Goal: Information Seeking & Learning: Learn about a topic

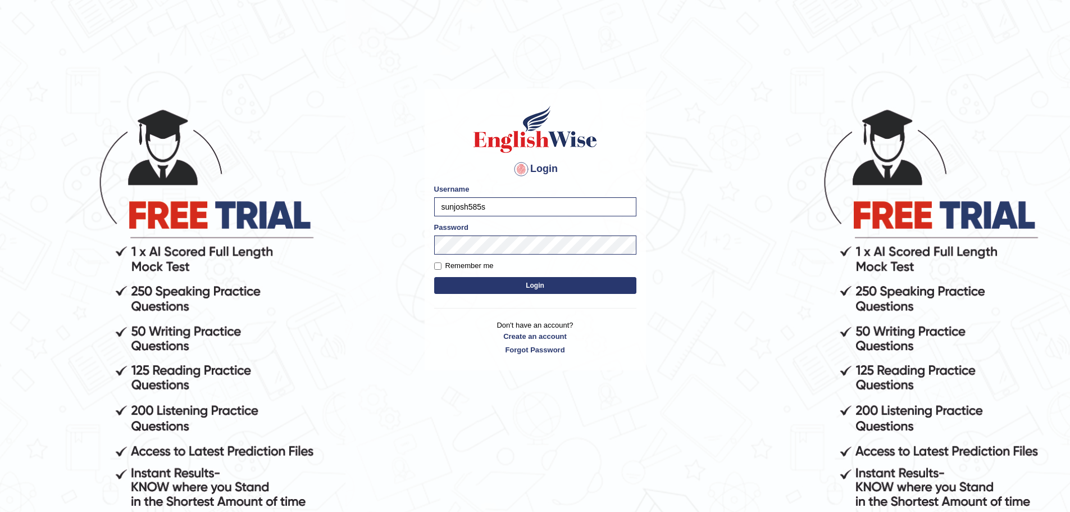
type input "sunjosh585"
click at [537, 452] on div "Login Please fix the following errors: Username sunjosh585 Password Remember me…" at bounding box center [535, 309] width 225 height 512
click at [436, 264] on input "Remember me" at bounding box center [437, 265] width 7 height 7
checkbox input "true"
click at [498, 281] on button "Login" at bounding box center [535, 285] width 202 height 17
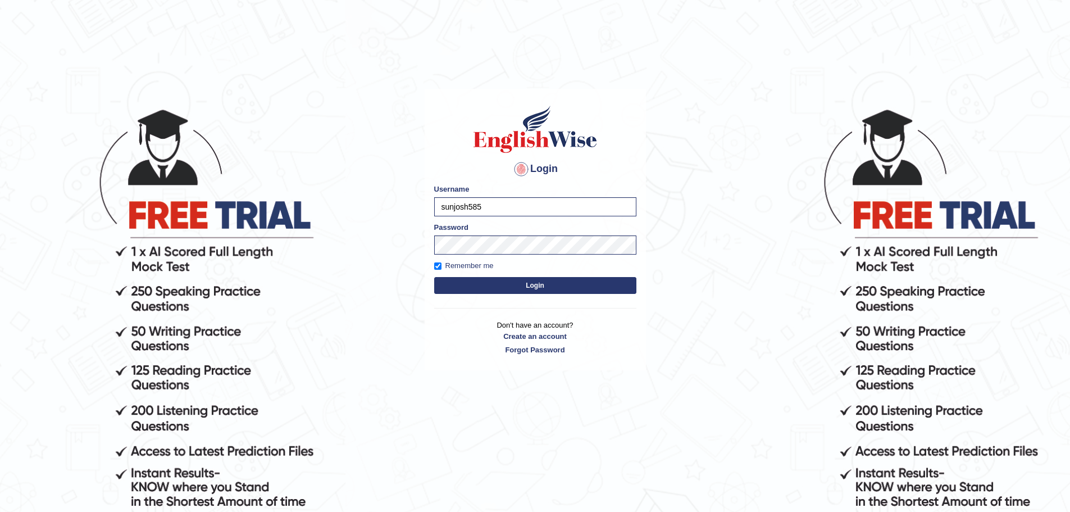
click at [498, 286] on button "Login" at bounding box center [535, 285] width 202 height 17
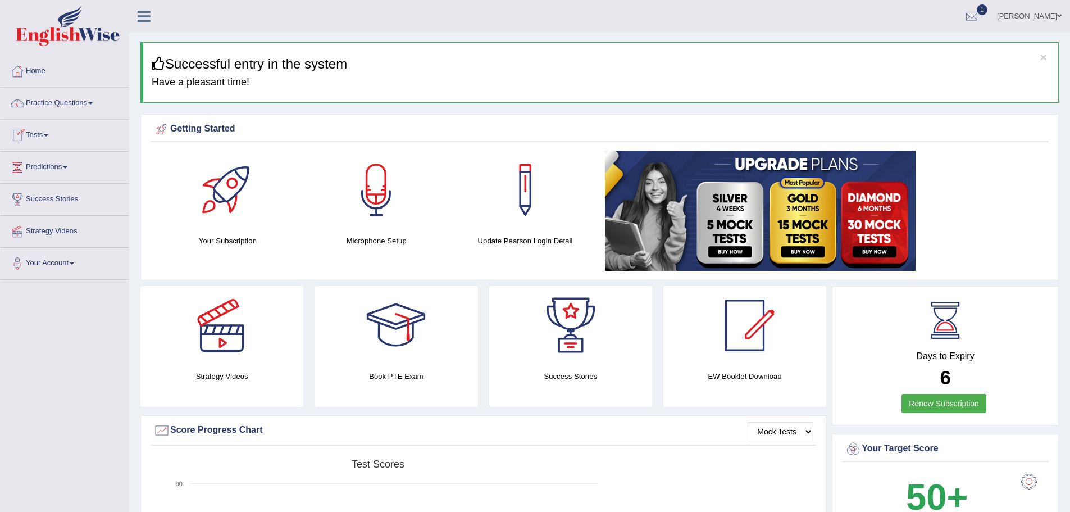
click at [129, 134] on link "Tests" at bounding box center [65, 134] width 128 height 28
click at [126, 181] on link "Take Mock Test" at bounding box center [73, 181] width 105 height 20
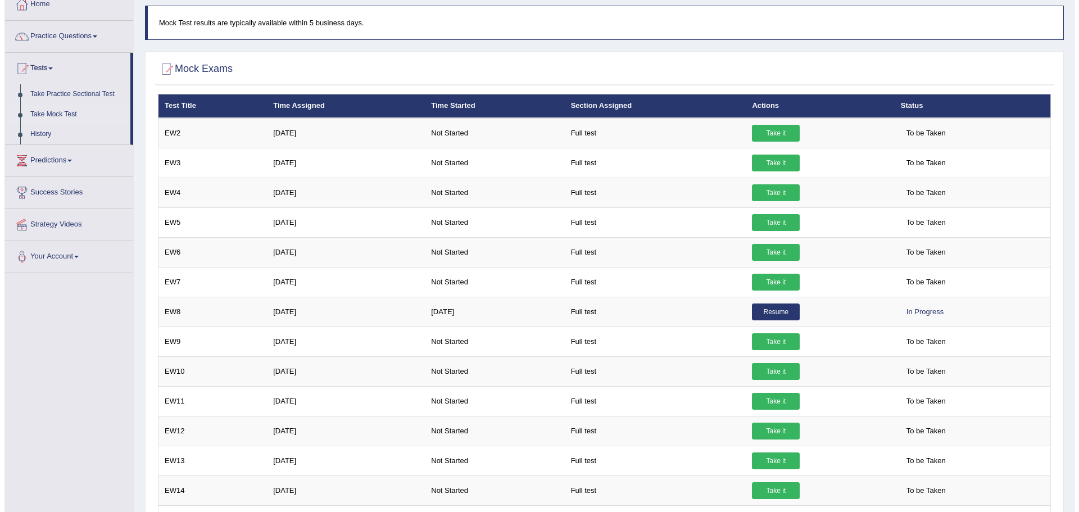
scroll to position [56, 0]
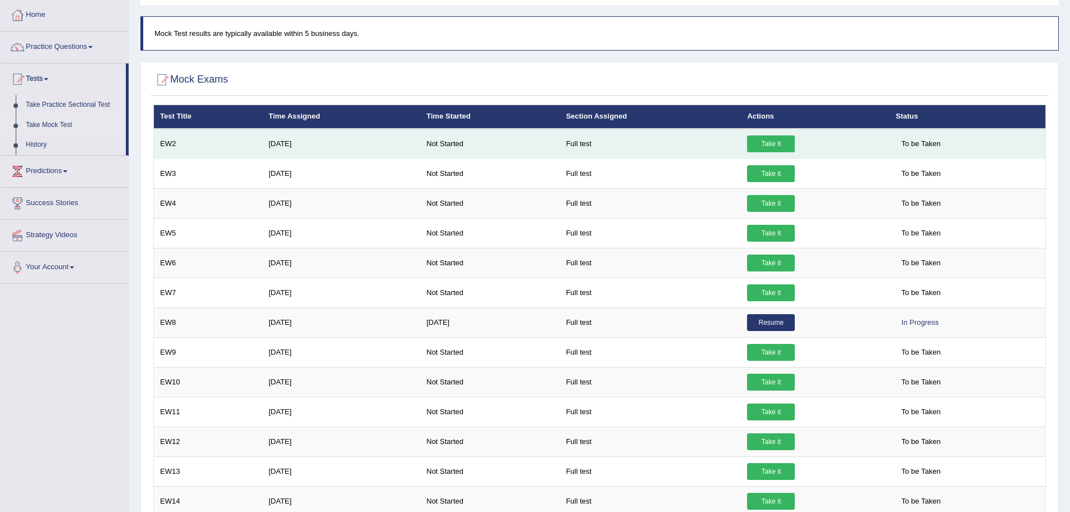
click at [747, 142] on link "Take it" at bounding box center [771, 143] width 48 height 17
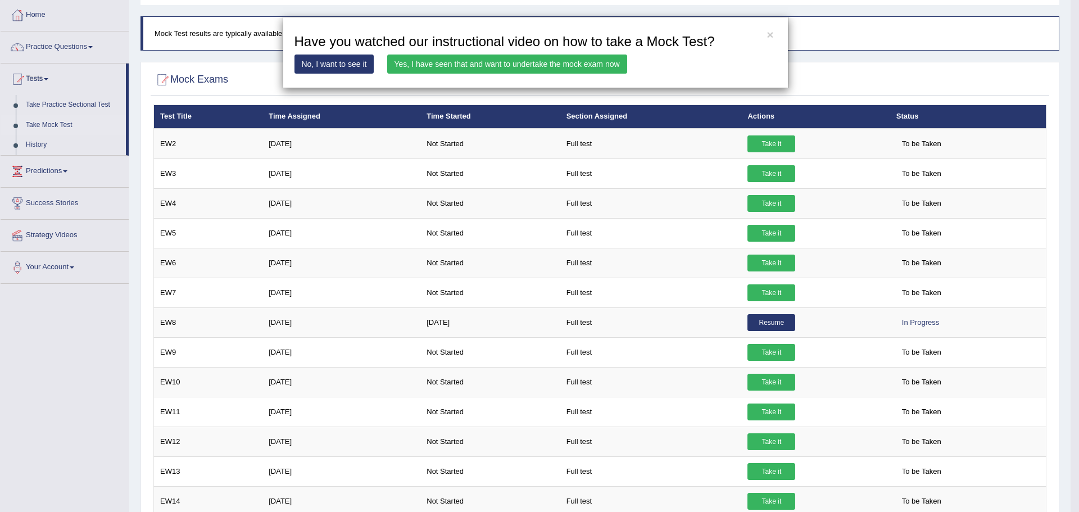
click at [499, 65] on link "Yes, I have seen that and want to undertake the mock exam now" at bounding box center [507, 63] width 240 height 19
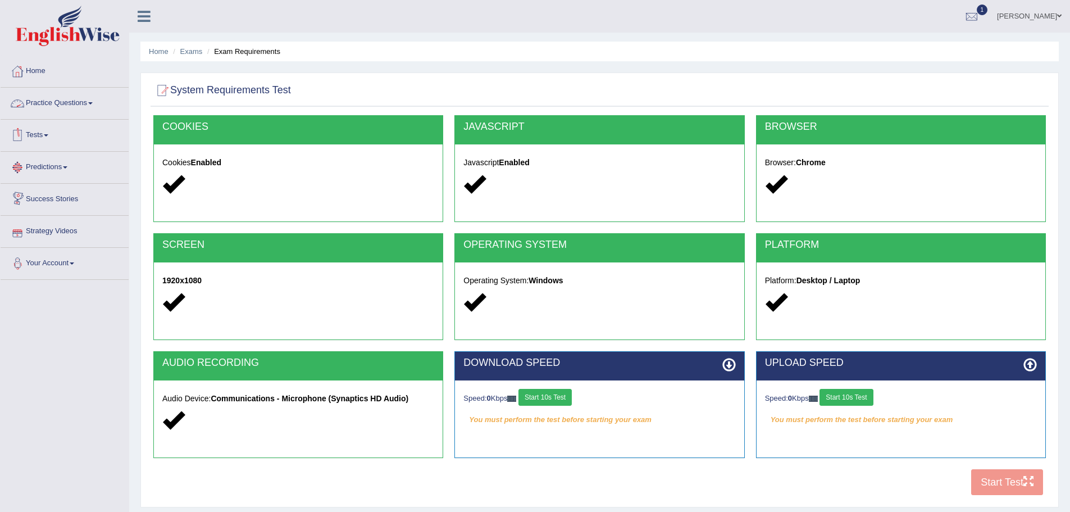
click at [129, 101] on link "Practice Questions" at bounding box center [65, 102] width 128 height 28
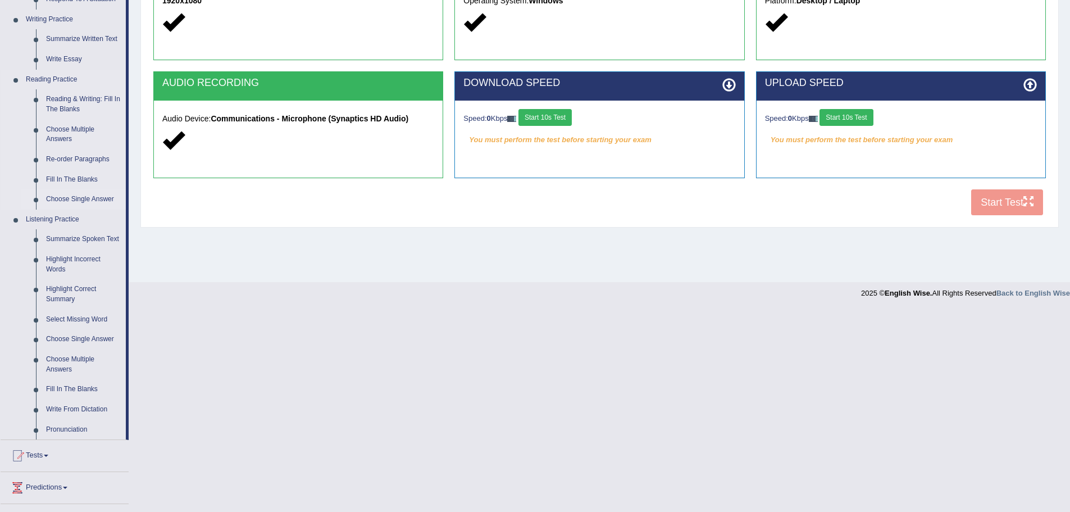
scroll to position [281, 0]
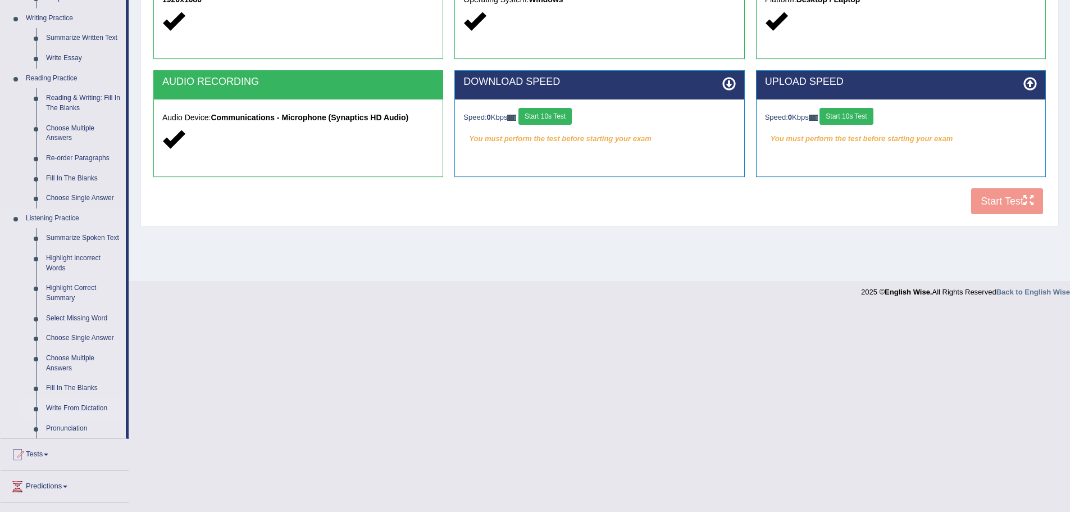
click at [126, 408] on link "Write From Dictation" at bounding box center [83, 408] width 85 height 20
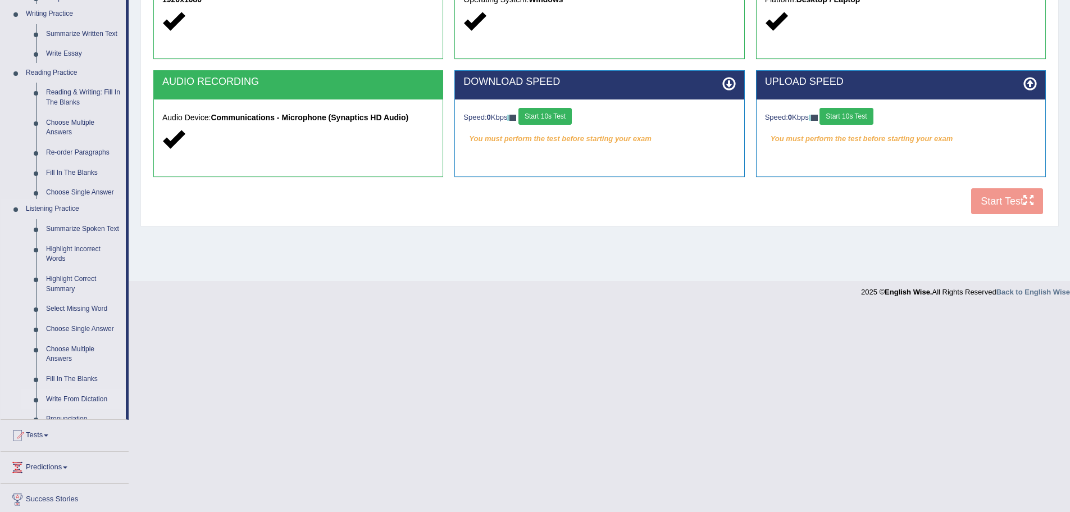
scroll to position [78, 0]
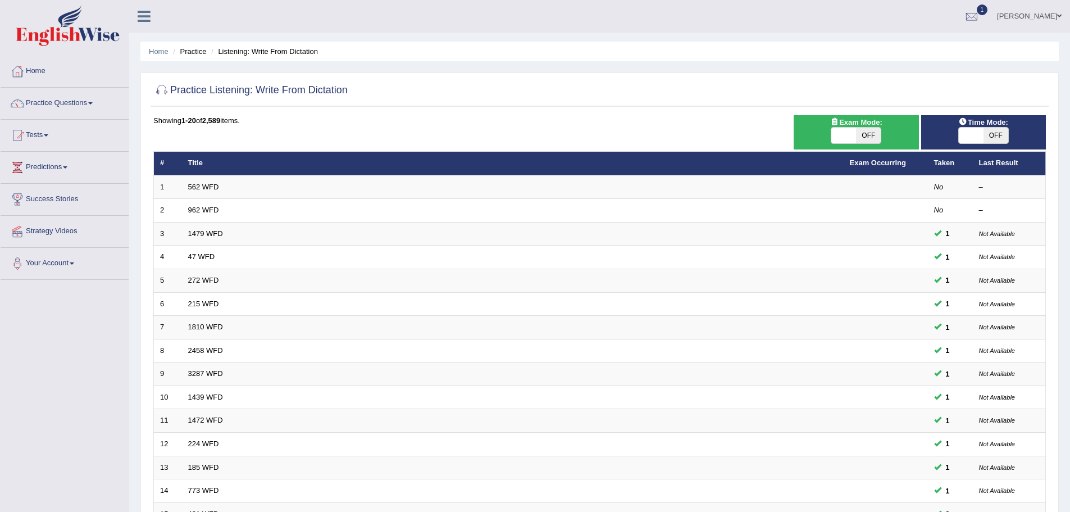
click at [219, 186] on link "562 WFD" at bounding box center [203, 187] width 31 height 8
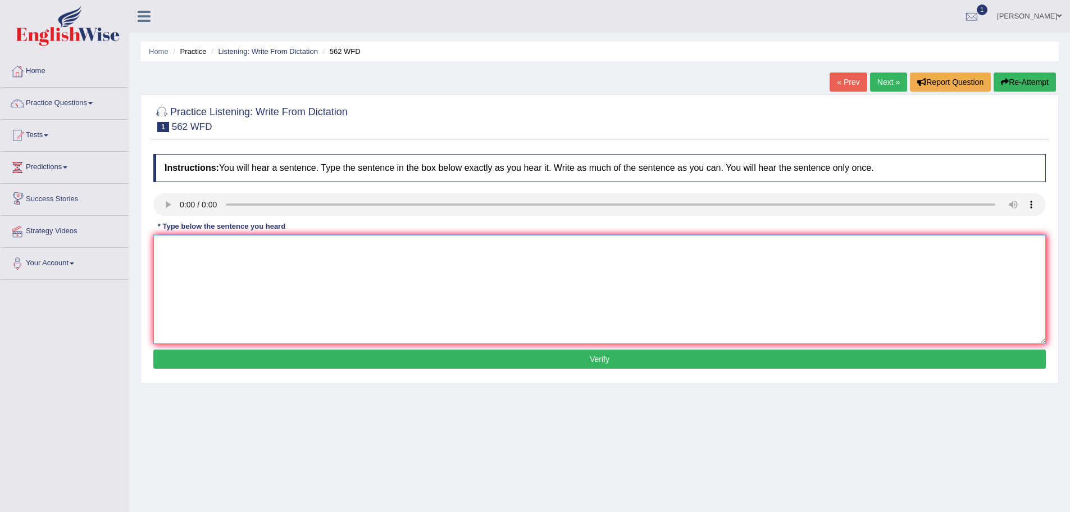
click at [390, 283] on textarea at bounding box center [599, 289] width 893 height 109
click at [367, 260] on textarea "The gap between the both" at bounding box center [599, 289] width 893 height 109
type textarea "The gap between the both red and porch did not decreas decreased."
click at [598, 368] on button "Verify" at bounding box center [599, 358] width 893 height 19
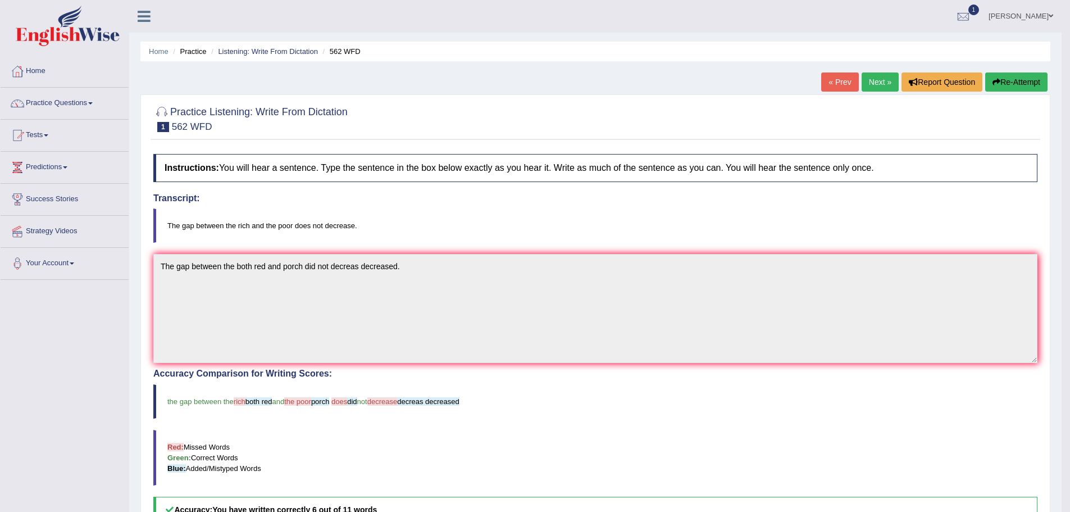
click at [862, 82] on link "Next »" at bounding box center [880, 81] width 37 height 19
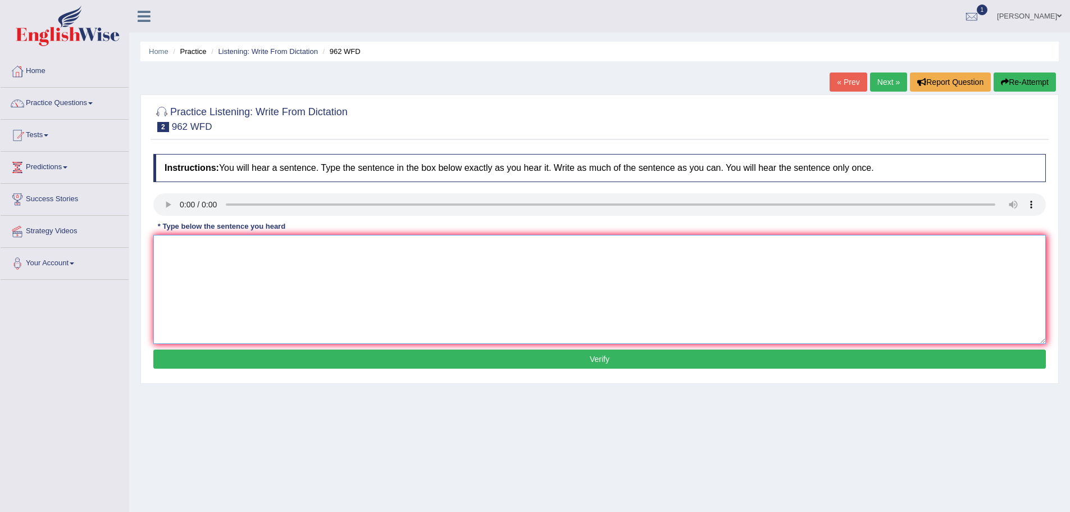
click at [318, 253] on textarea at bounding box center [599, 289] width 893 height 109
type textarea "If you have any question about exam please rise rised your hand hands"
click at [572, 367] on button "Verify" at bounding box center [599, 358] width 893 height 19
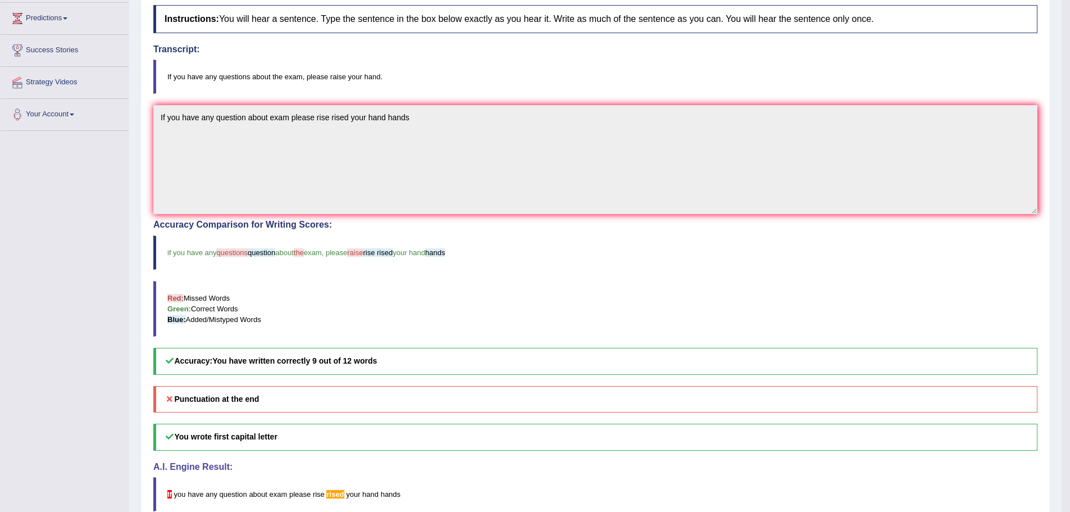
scroll to position [47, 0]
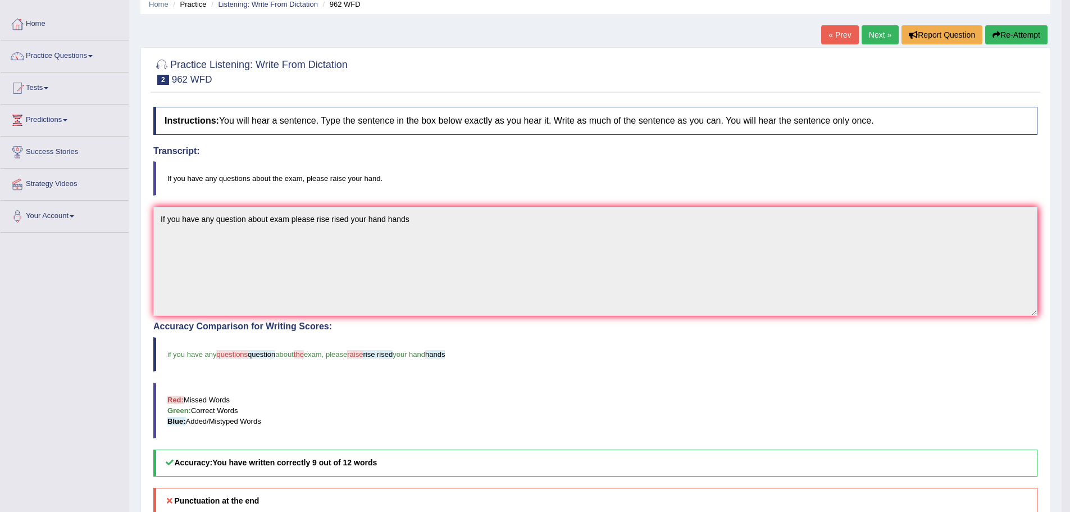
click at [862, 34] on link "Next »" at bounding box center [880, 34] width 37 height 19
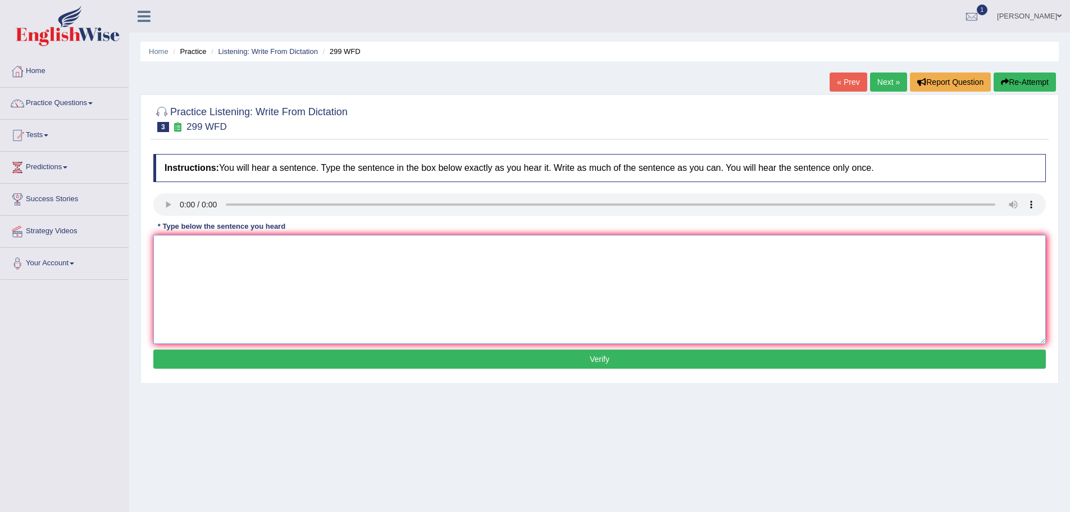
click at [345, 266] on textarea at bounding box center [599, 289] width 893 height 109
type textarea "Student Students representative will be visiting class room with the voting vot…"
click at [599, 368] on button "Verify" at bounding box center [599, 358] width 893 height 19
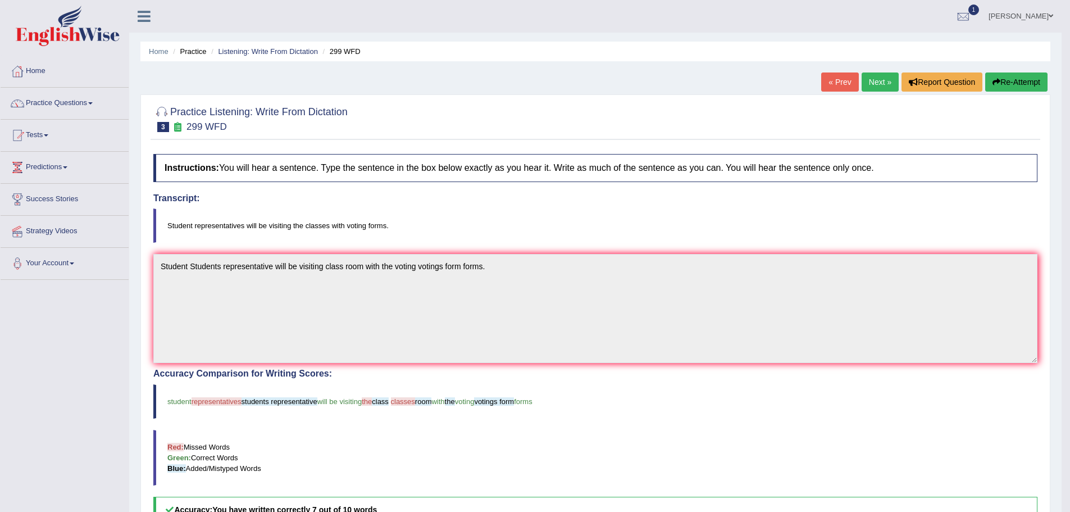
click at [862, 81] on link "Next »" at bounding box center [880, 81] width 37 height 19
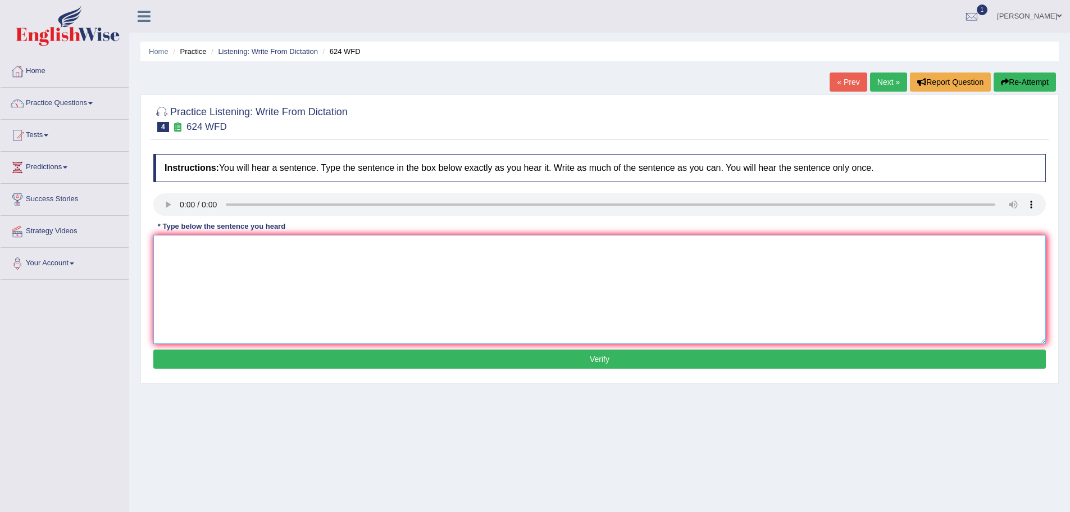
click at [342, 276] on textarea at bounding box center [599, 289] width 893 height 109
click at [335, 255] on textarea "Our courses helping to endipendant english learning" at bounding box center [599, 289] width 893 height 109
click at [336, 258] on textarea "Our courses help to endipendant english learning" at bounding box center [599, 289] width 893 height 109
type textarea "Our courses help to improve improved critical learning skills."
click at [607, 368] on button "Verify" at bounding box center [599, 358] width 893 height 19
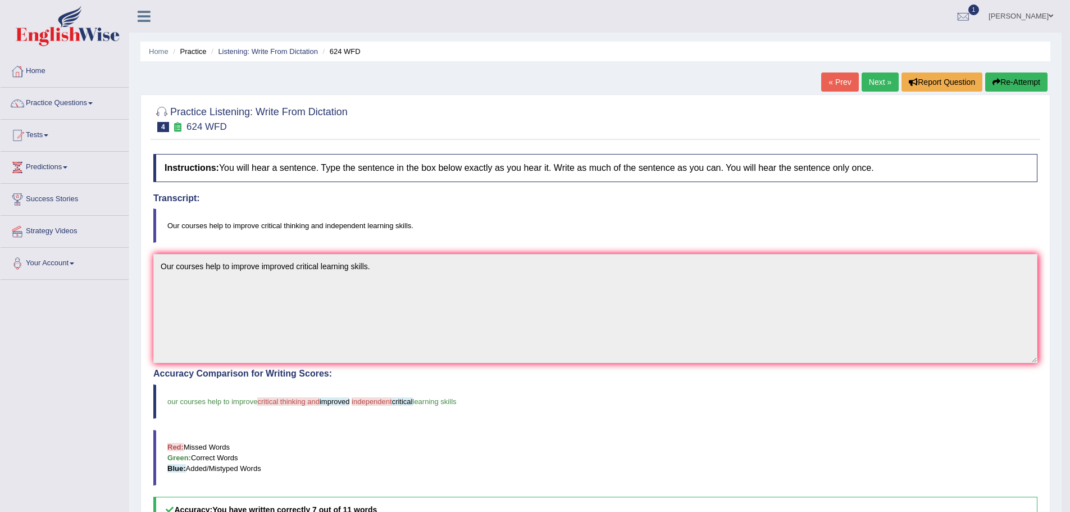
click at [862, 84] on link "Next »" at bounding box center [880, 81] width 37 height 19
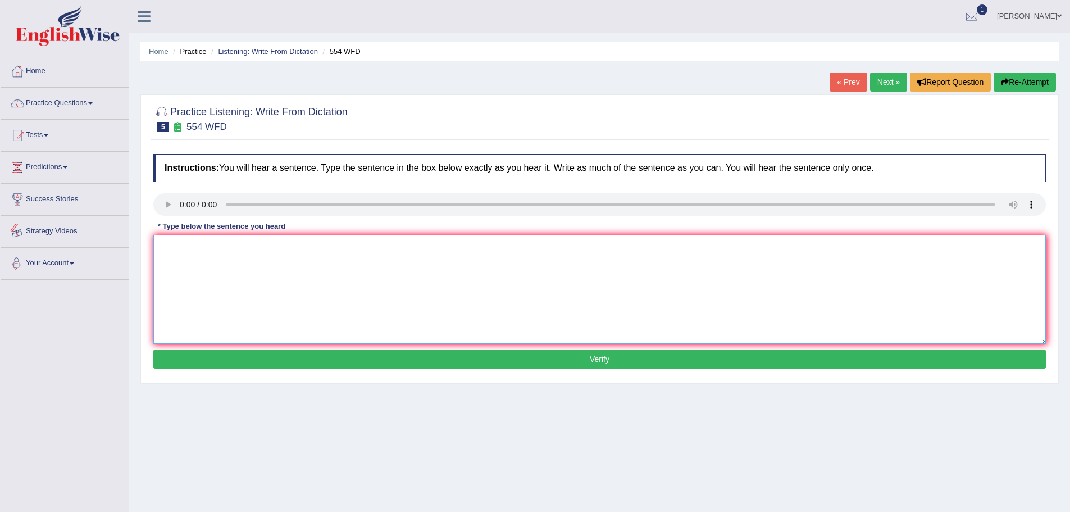
click at [368, 259] on textarea at bounding box center [599, 289] width 893 height 109
type textarea "We are able to work in a team."
click at [573, 368] on button "Verify" at bounding box center [599, 358] width 893 height 19
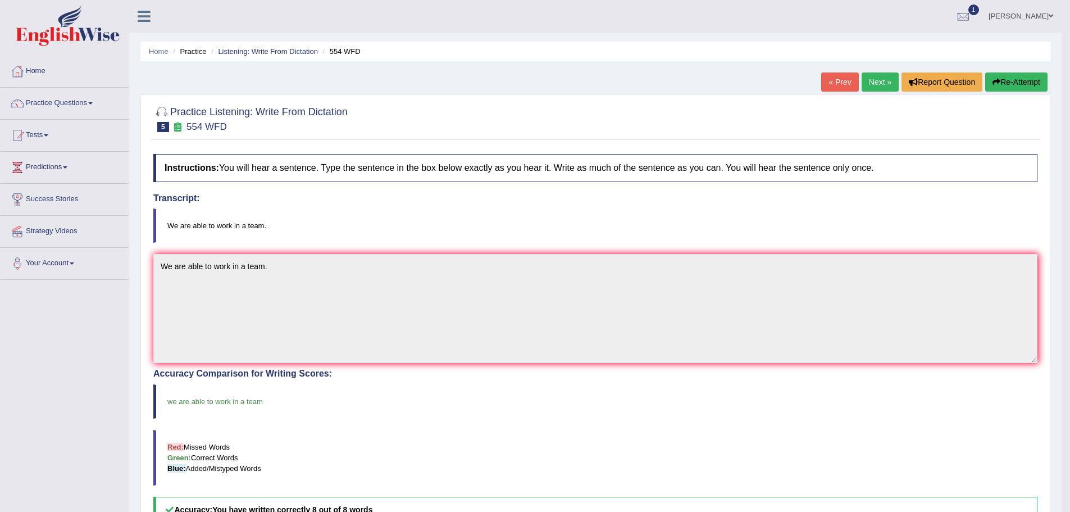
click at [862, 83] on link "Next »" at bounding box center [880, 81] width 37 height 19
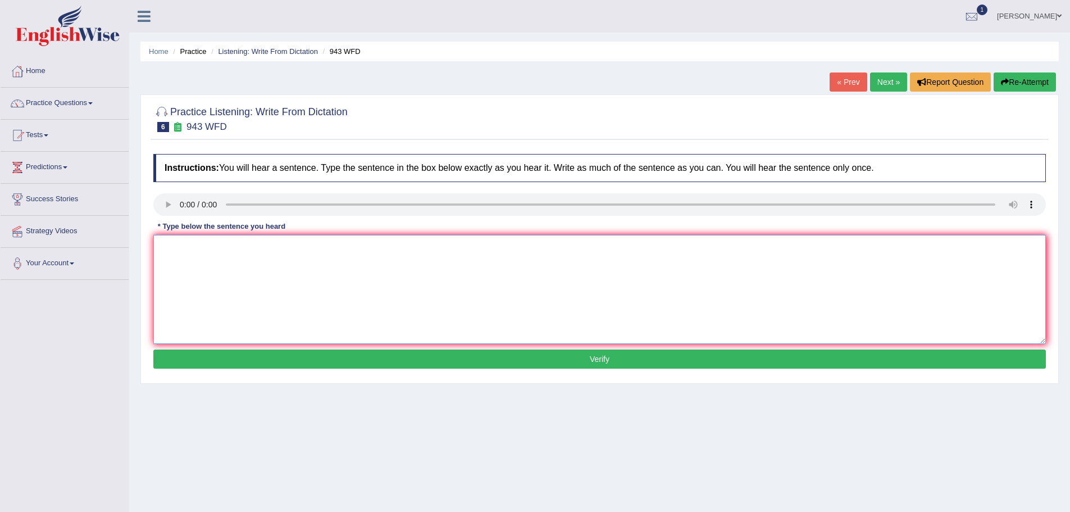
click at [318, 253] on textarea at bounding box center [599, 289] width 893 height 109
click at [467, 255] on textarea "Farming mathod across acrossed the world" at bounding box center [599, 289] width 893 height 109
type textarea "Farming mathod across acrossed the world have greatly developed recently."
click at [599, 368] on button "Verify" at bounding box center [599, 358] width 893 height 19
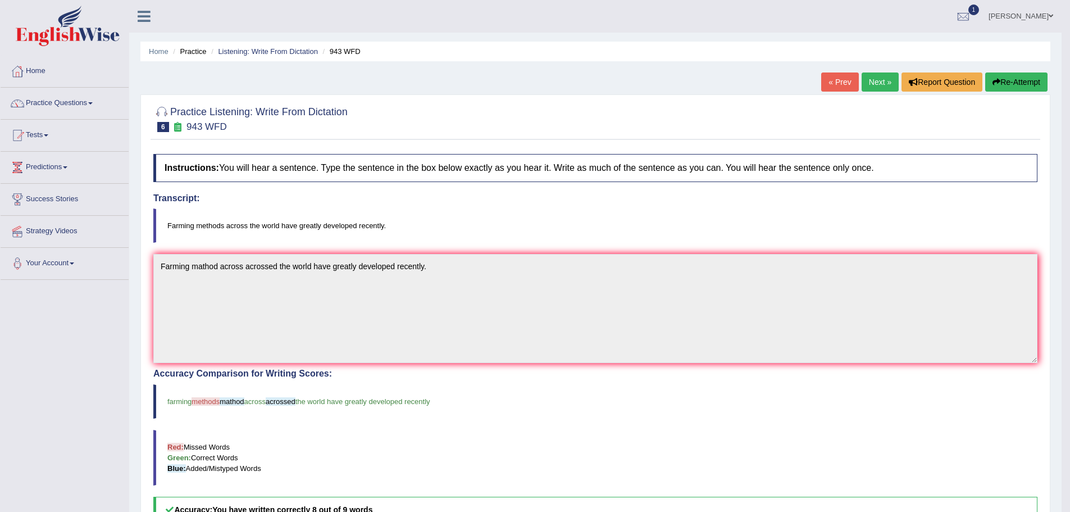
click at [862, 74] on link "Next »" at bounding box center [880, 81] width 37 height 19
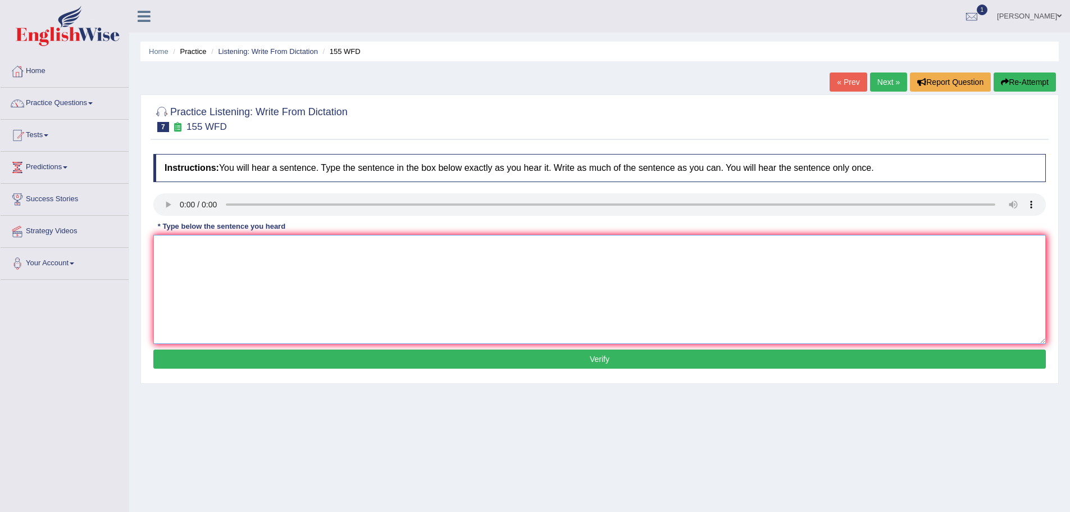
click at [286, 262] on textarea at bounding box center [599, 289] width 893 height 109
type textarea "Important details from the argument missing in the summary."
click at [584, 367] on button "Verify" at bounding box center [599, 358] width 893 height 19
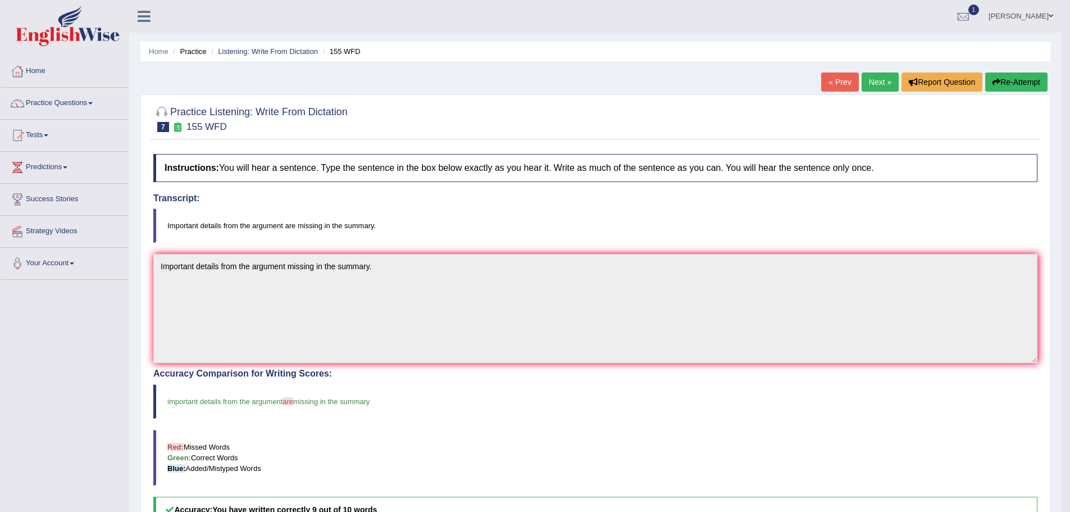
click at [862, 84] on link "Next »" at bounding box center [880, 81] width 37 height 19
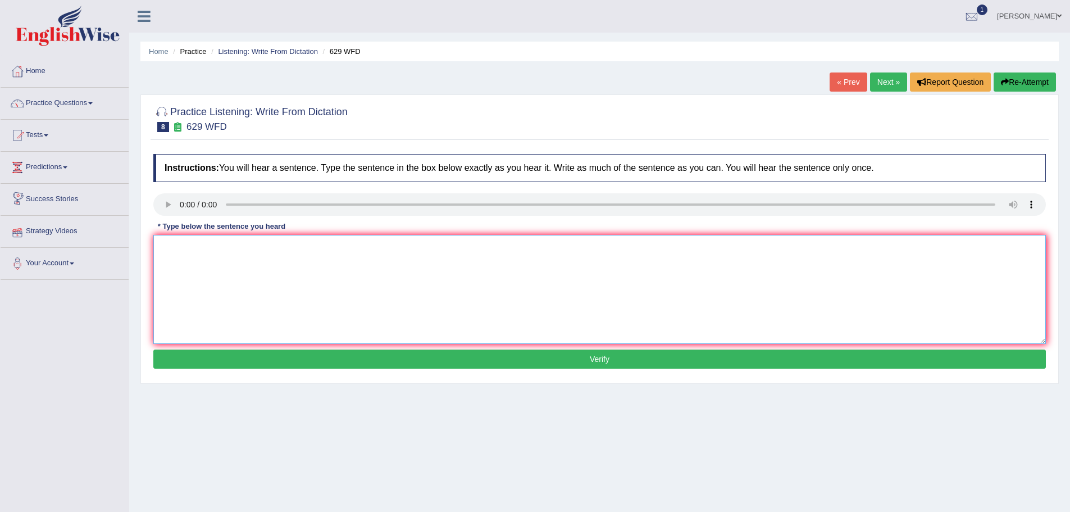
click at [377, 265] on textarea at bounding box center [599, 289] width 893 height 109
type textarea "Please provied repots for this argument."
click at [594, 368] on button "Verify" at bounding box center [599, 358] width 893 height 19
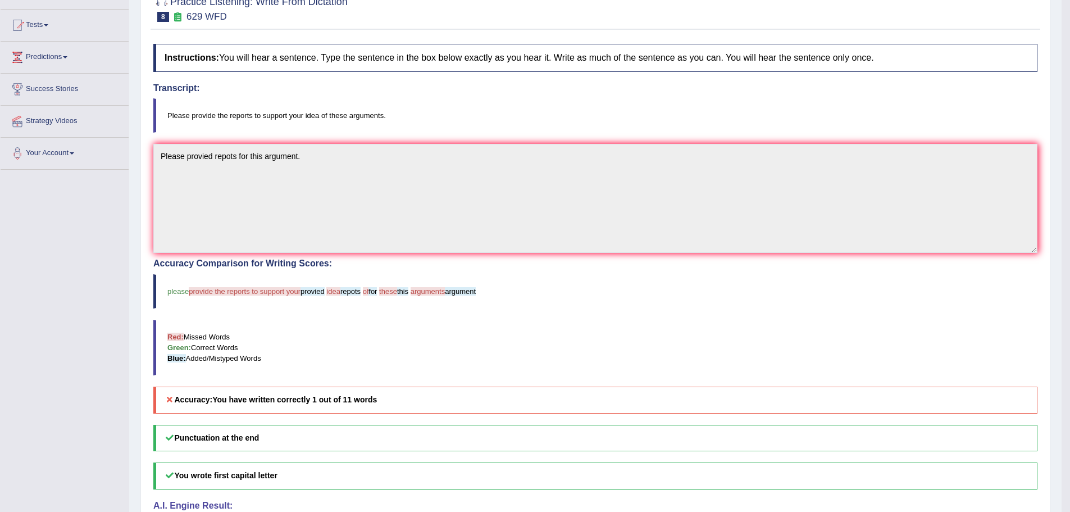
scroll to position [56, 0]
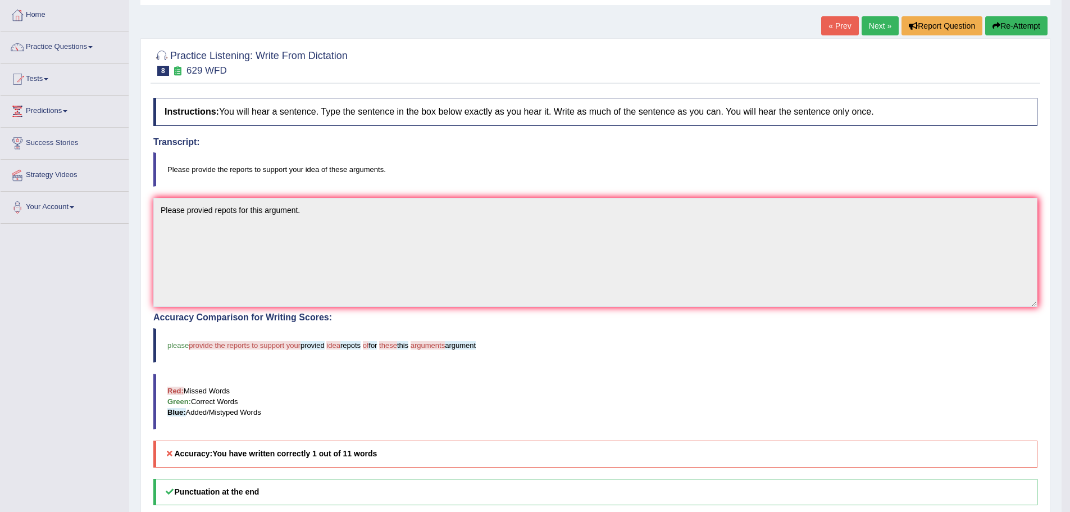
click at [985, 24] on button "Re-Attempt" at bounding box center [1016, 25] width 62 height 19
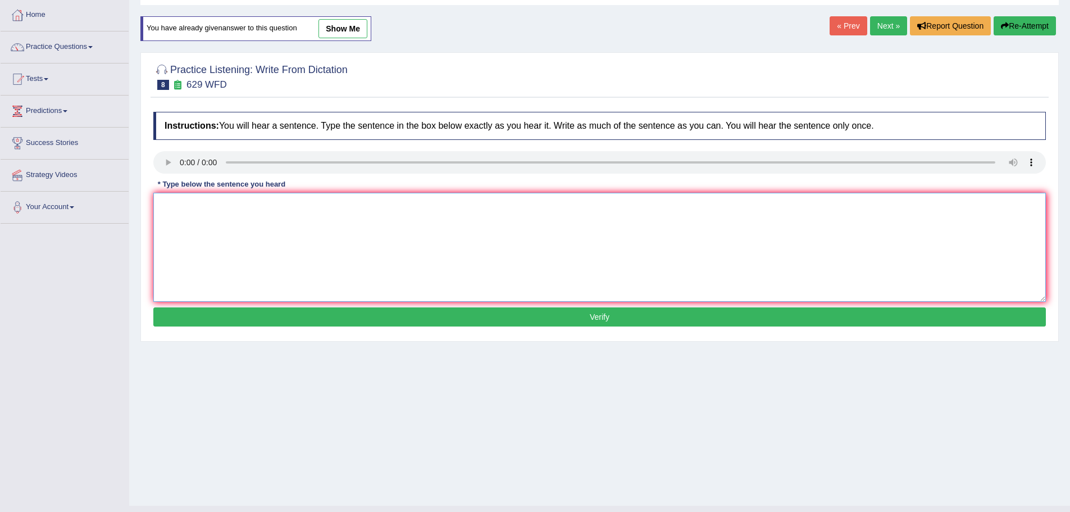
click at [377, 217] on textarea at bounding box center [599, 247] width 893 height 109
type textarea "Please provid the report reports to support for this argumemnt."
click at [600, 326] on button "Verify" at bounding box center [599, 316] width 893 height 19
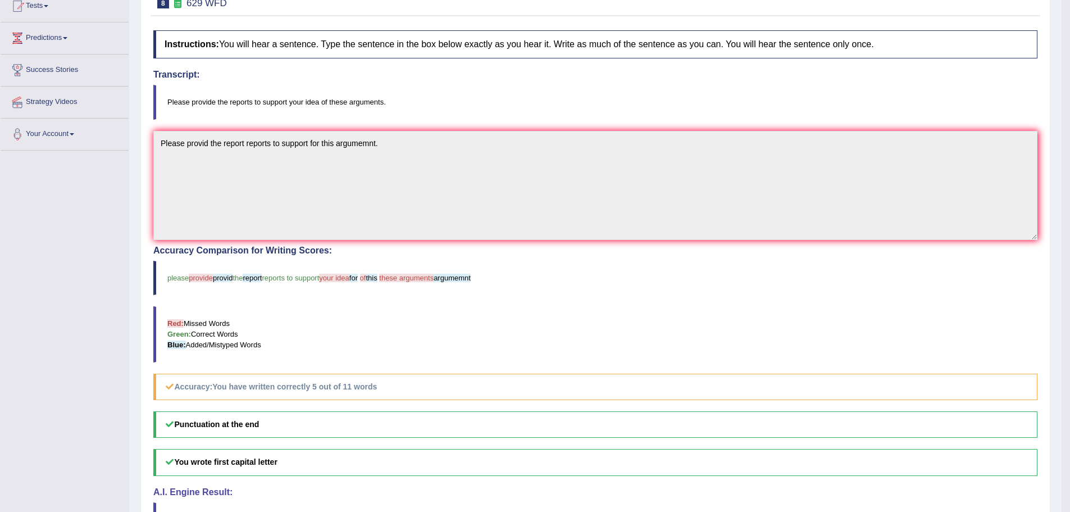
scroll to position [53, 0]
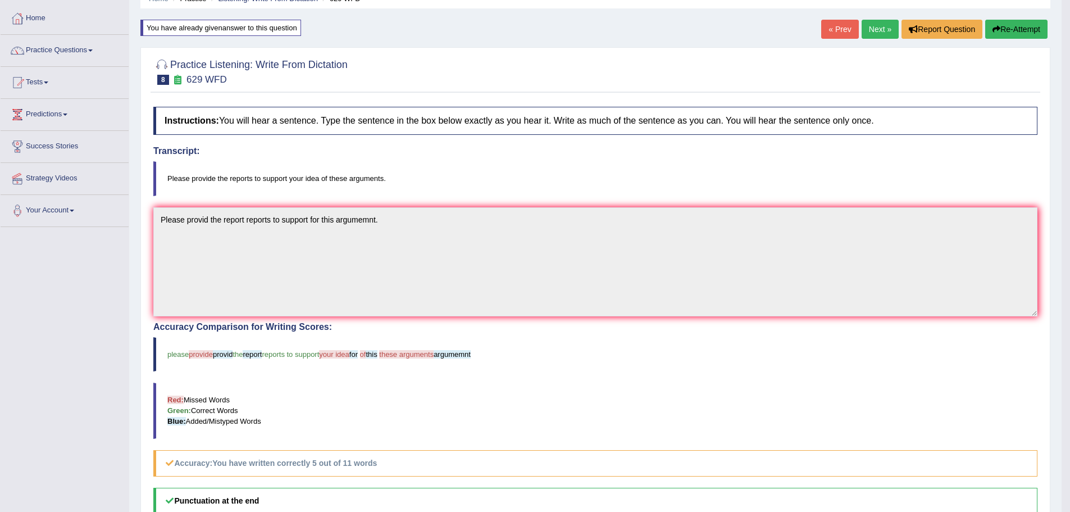
click at [862, 29] on link "Next »" at bounding box center [880, 29] width 37 height 19
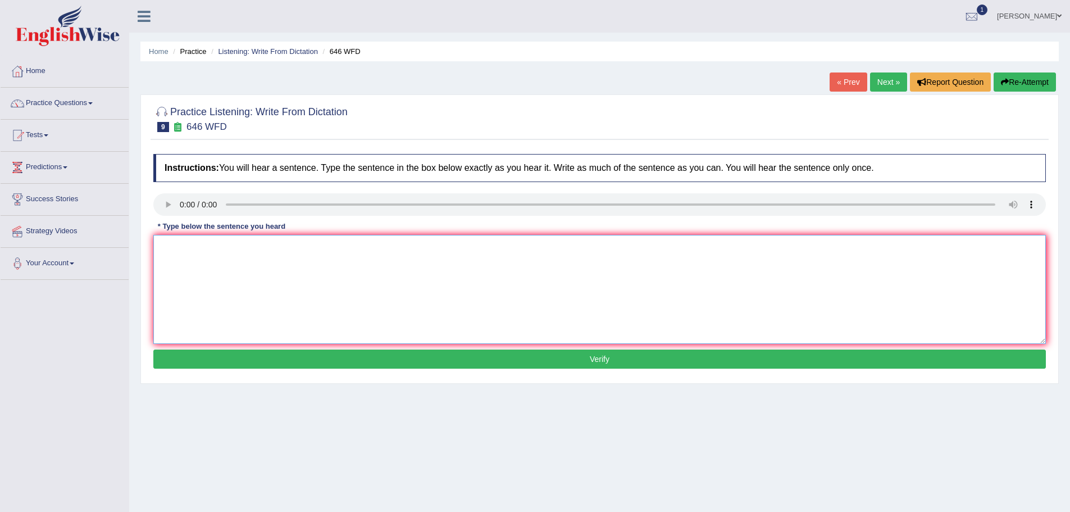
click at [376, 266] on textarea at bounding box center [599, 289] width 893 height 109
type textarea "The industrial revolation in [GEOGRAPHIC_DATA] driven by stream technology."
click at [584, 368] on button "Verify" at bounding box center [599, 358] width 893 height 19
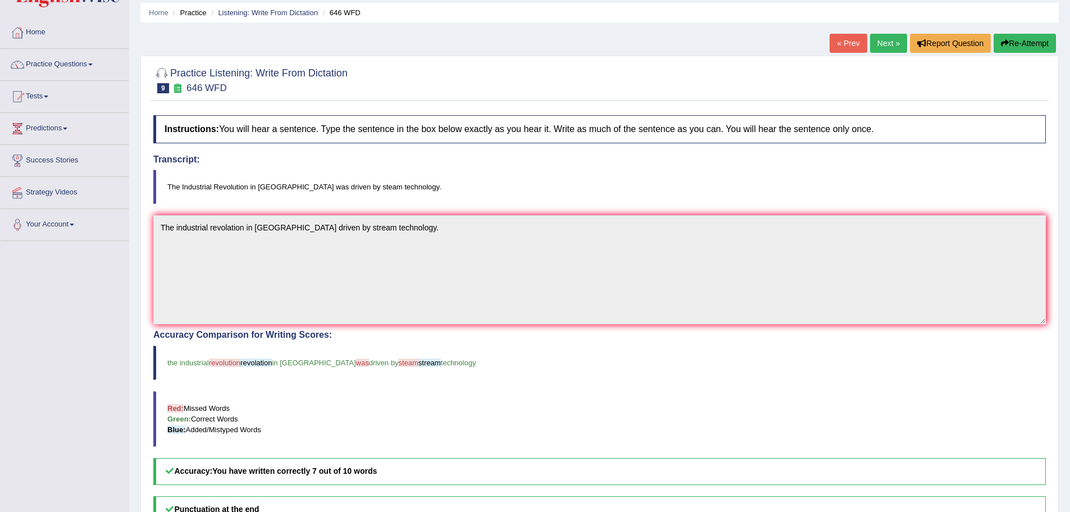
scroll to position [56, 0]
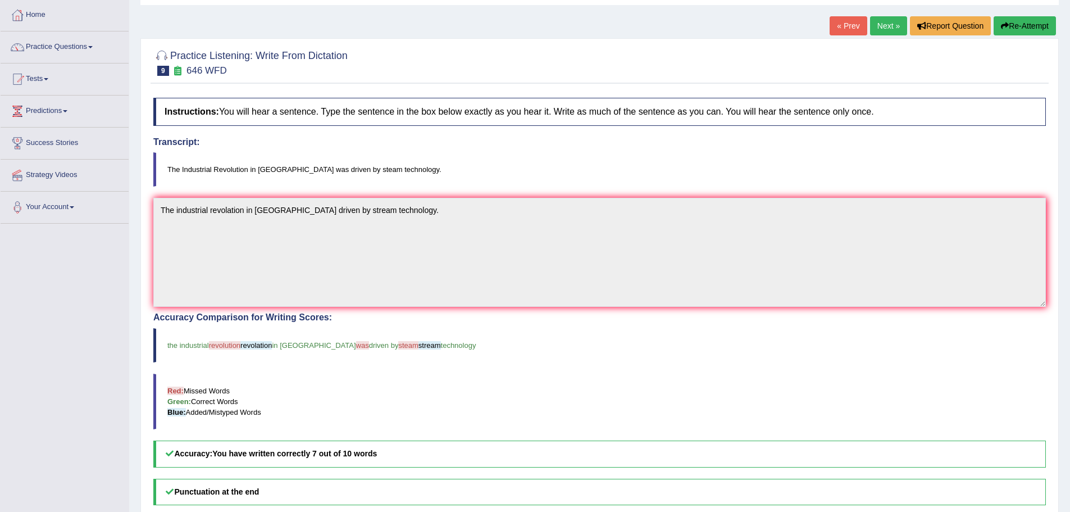
click at [870, 25] on link "Next »" at bounding box center [888, 25] width 37 height 19
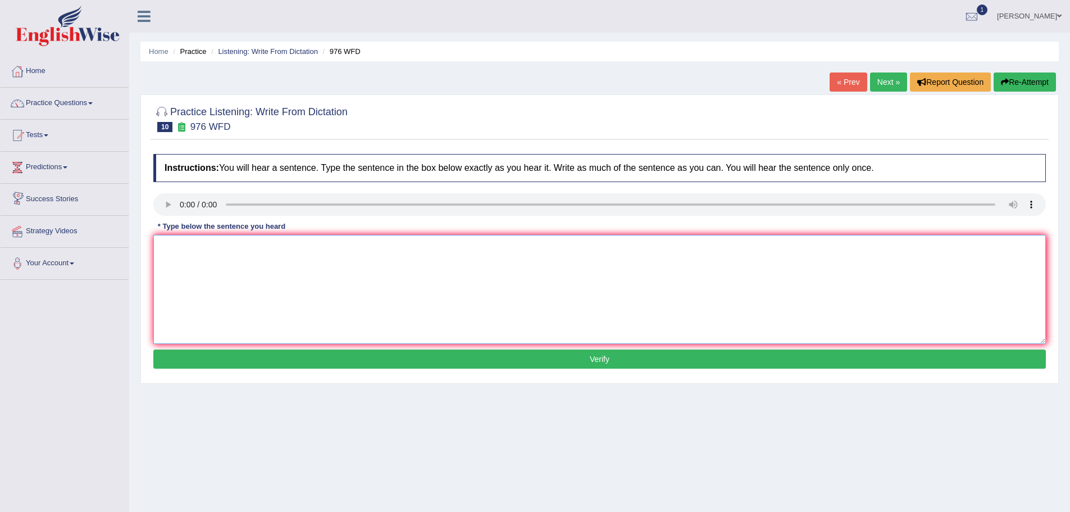
click at [377, 275] on textarea at bounding box center [599, 289] width 893 height 109
click at [348, 256] on textarea "The study of this subject is tricky for this subject." at bounding box center [599, 289] width 893 height 109
click at [348, 256] on textarea "The study of this english is tricky for this subject." at bounding box center [599, 289] width 893 height 109
type textarea "The study of this economy is tricky for this subject."
click at [595, 368] on button "Verify" at bounding box center [599, 358] width 893 height 19
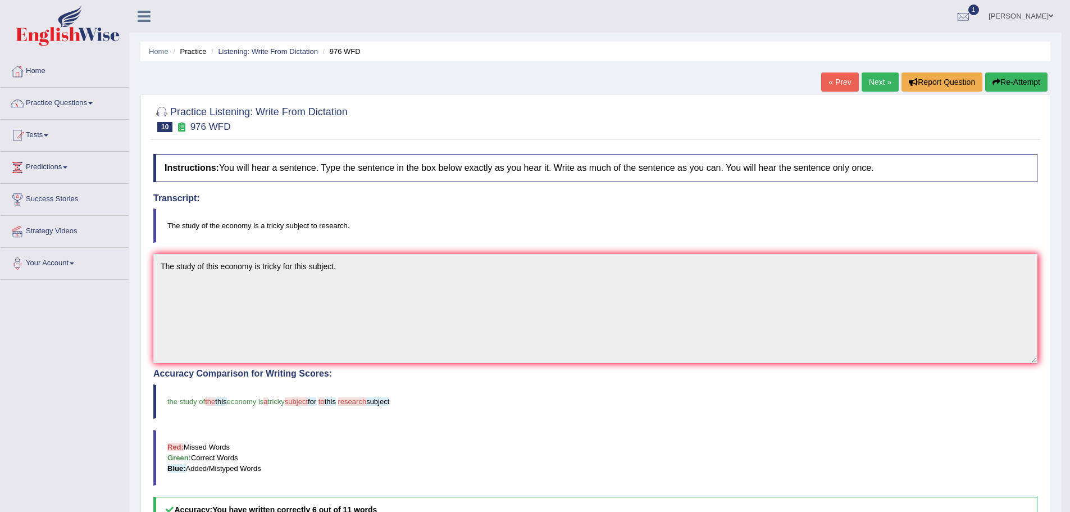
click at [862, 84] on link "Next »" at bounding box center [880, 81] width 37 height 19
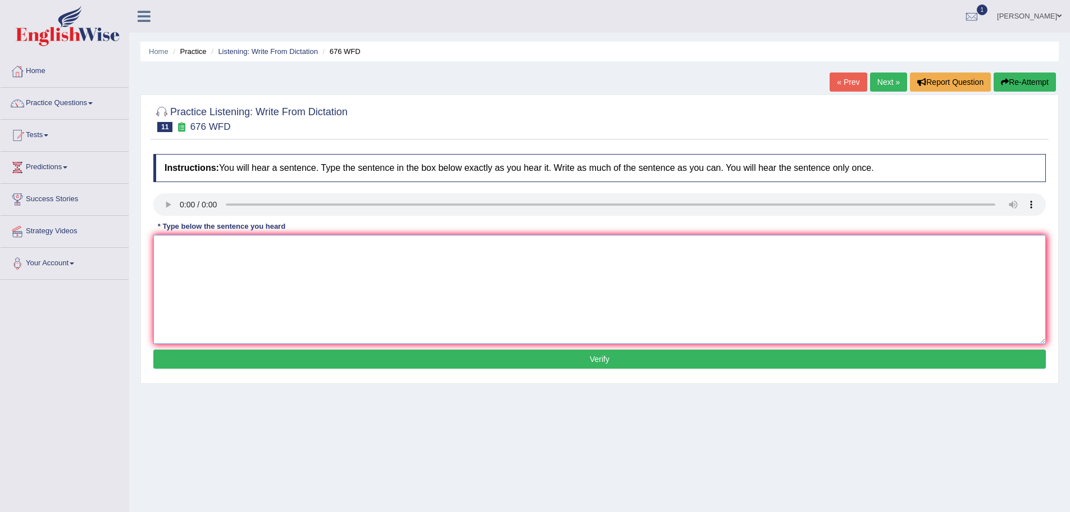
click at [300, 268] on textarea at bounding box center [599, 289] width 893 height 109
type textarea "University is need needs to secure ground grass to research subject."
click at [584, 368] on button "Verify" at bounding box center [599, 358] width 893 height 19
